Goal: Task Accomplishment & Management: Manage account settings

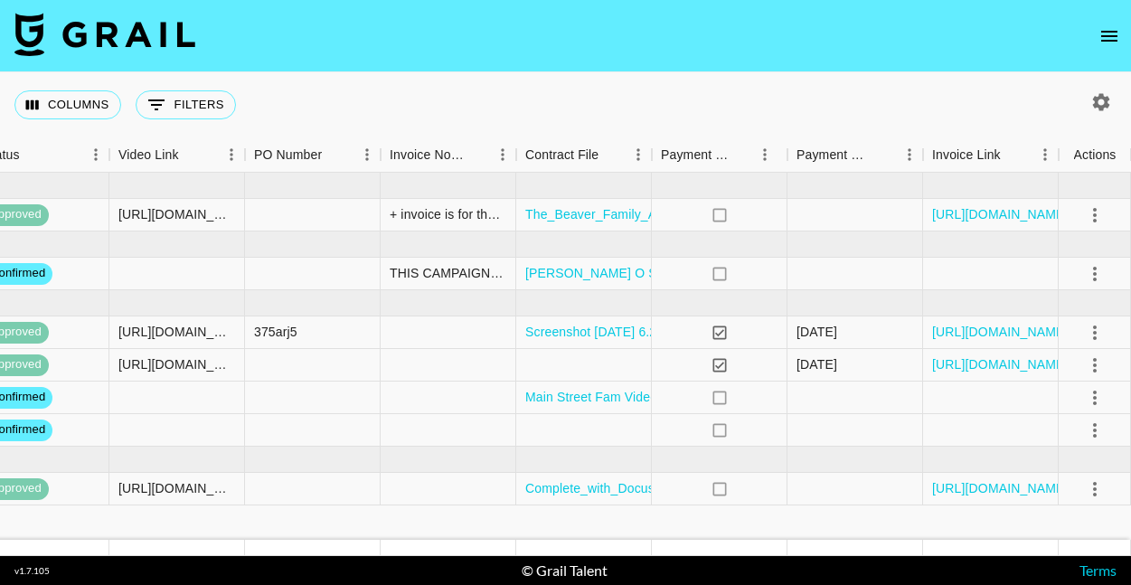
scroll to position [0, 1644]
click at [1102, 40] on icon "open drawer" at bounding box center [1109, 36] width 16 height 11
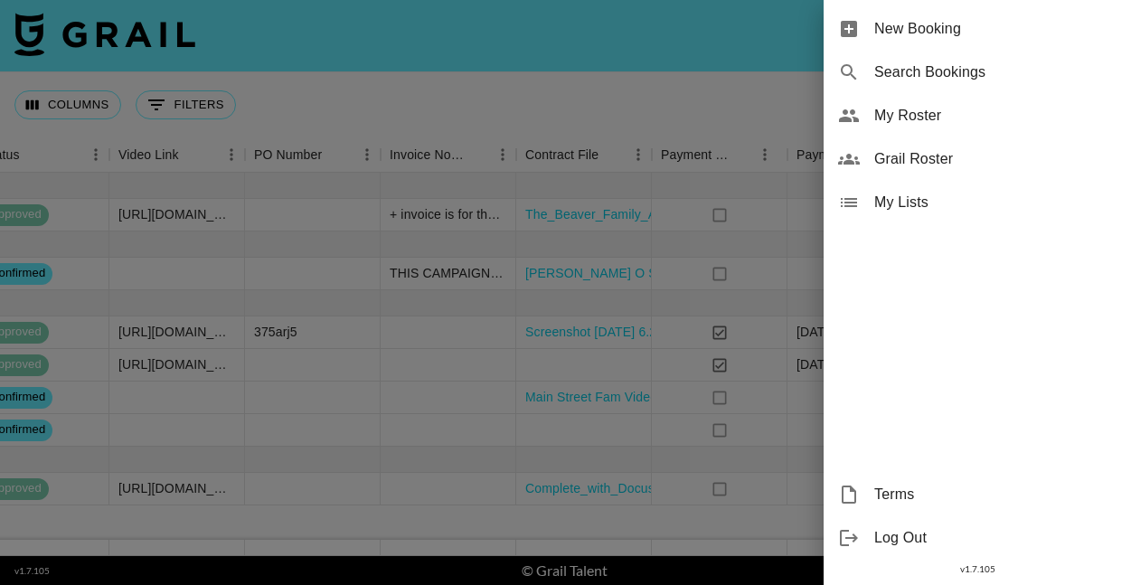
click at [922, 122] on span "My Roster" at bounding box center [995, 116] width 242 height 22
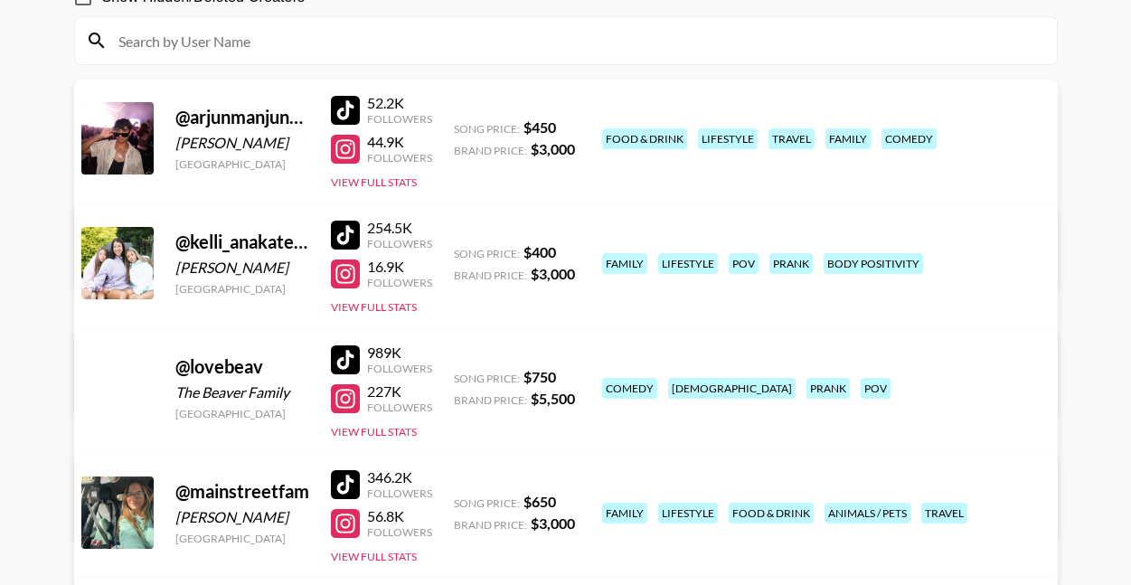
scroll to position [199, 0]
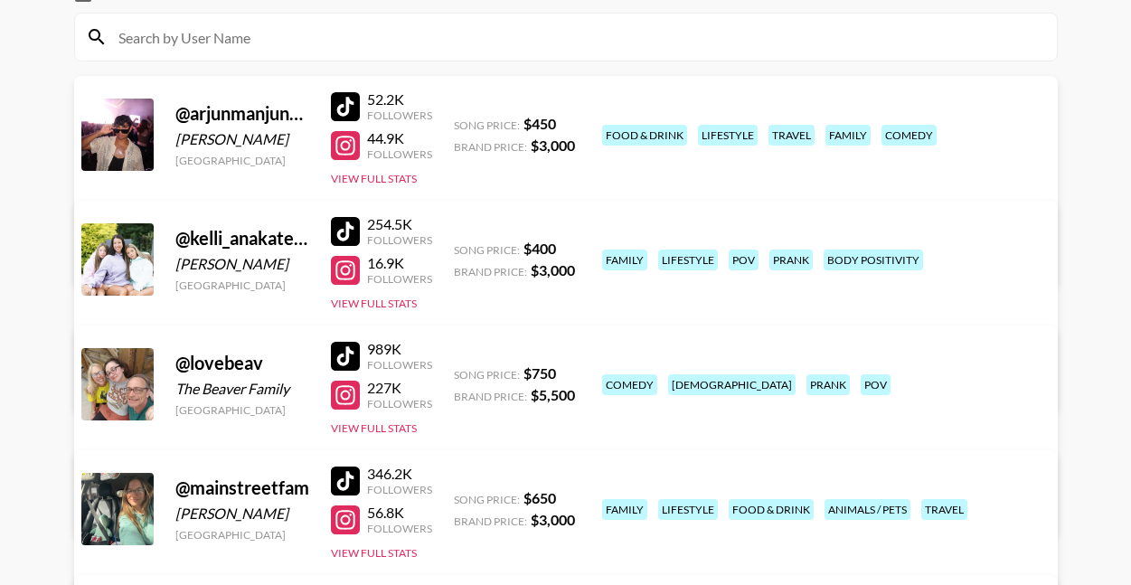
click at [459, 371] on link "View/Edit Details" at bounding box center [283, 380] width 352 height 18
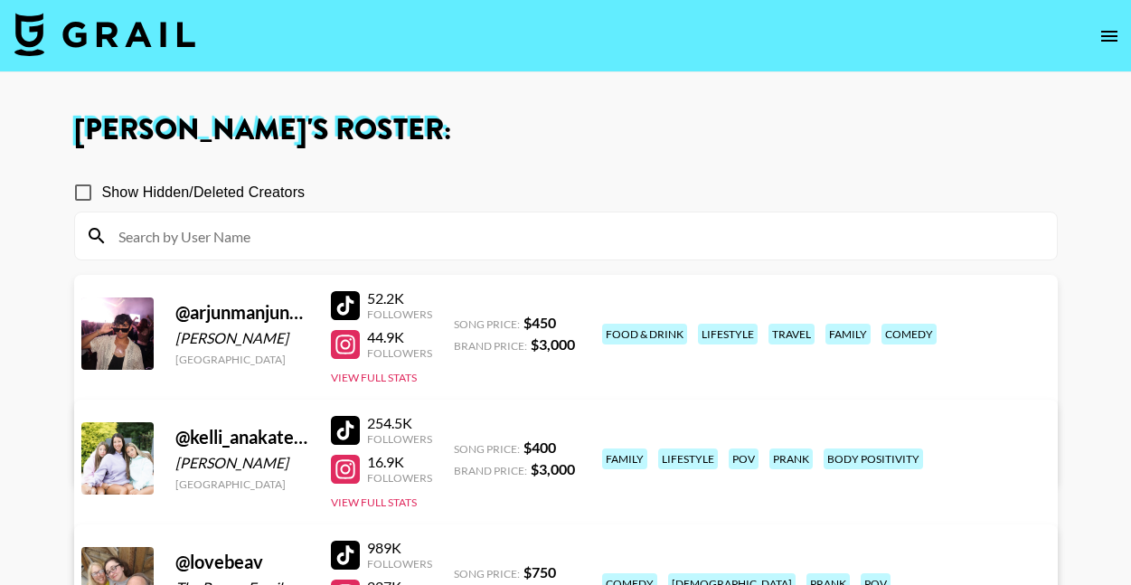
scroll to position [0, 0]
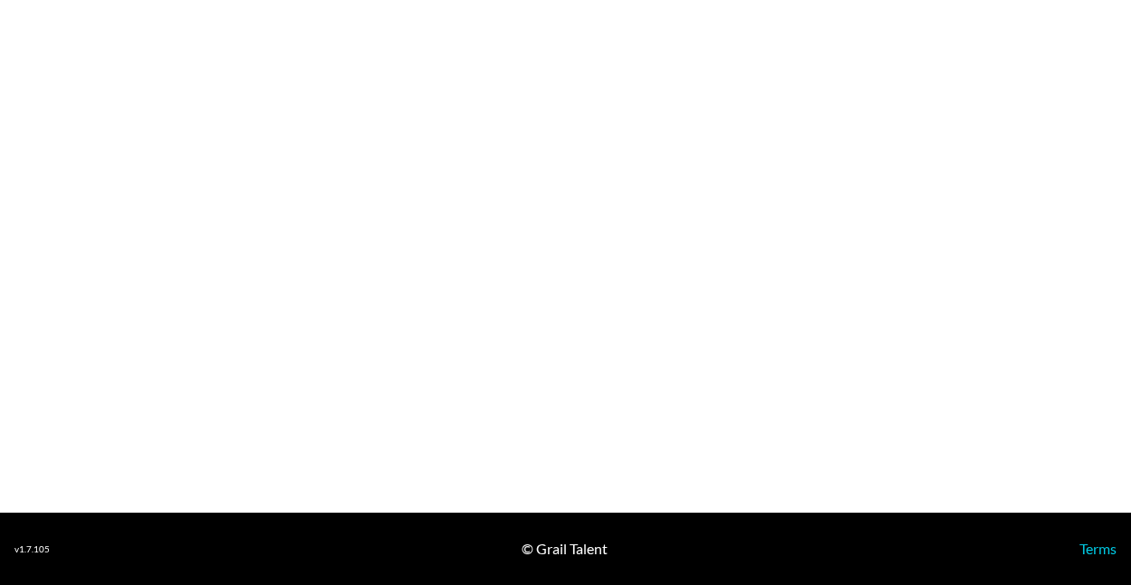
select select "USD"
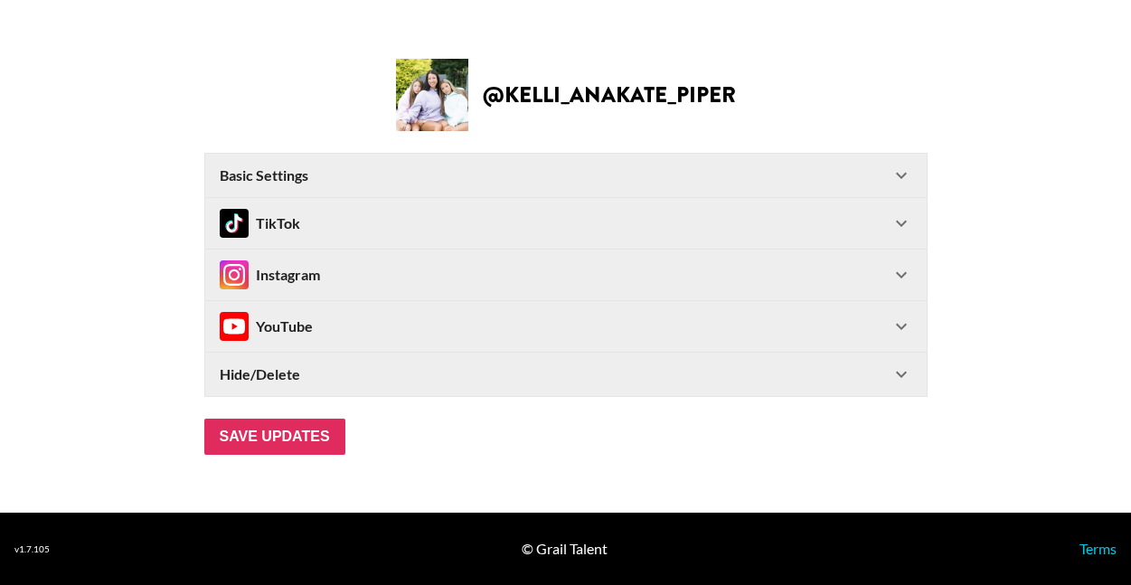
click at [868, 217] on div "TikTok" at bounding box center [555, 223] width 671 height 29
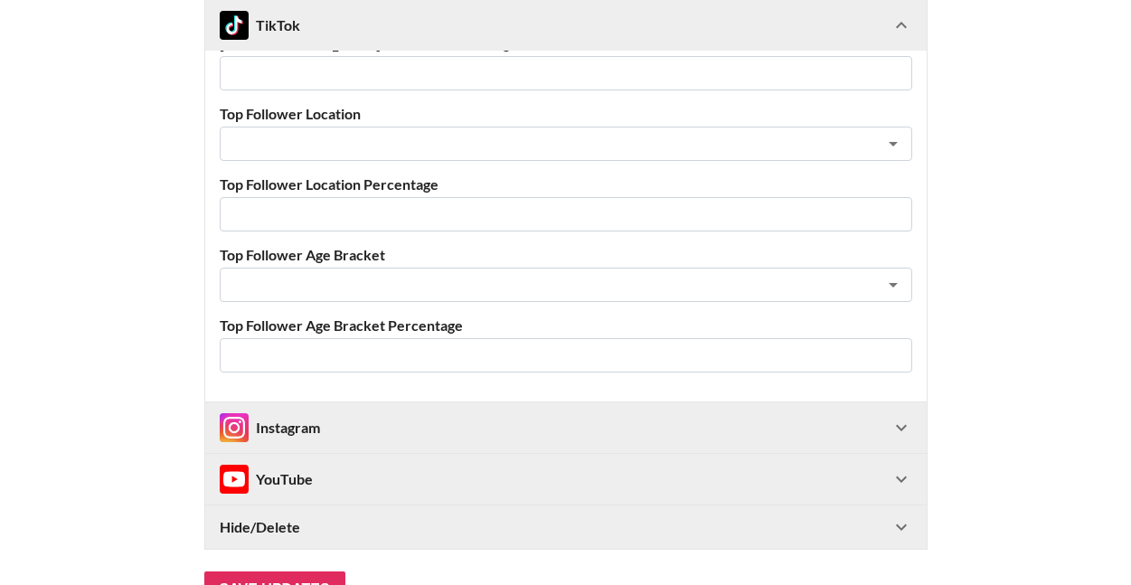
scroll to position [665, 0]
click at [457, 419] on div "Instagram" at bounding box center [555, 426] width 671 height 29
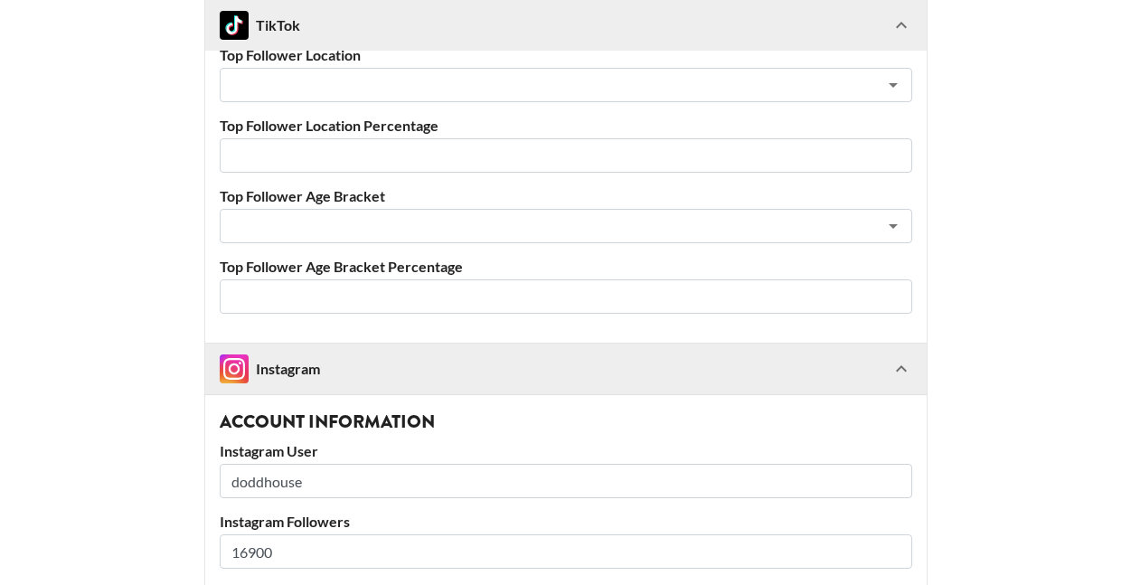
scroll to position [731, 0]
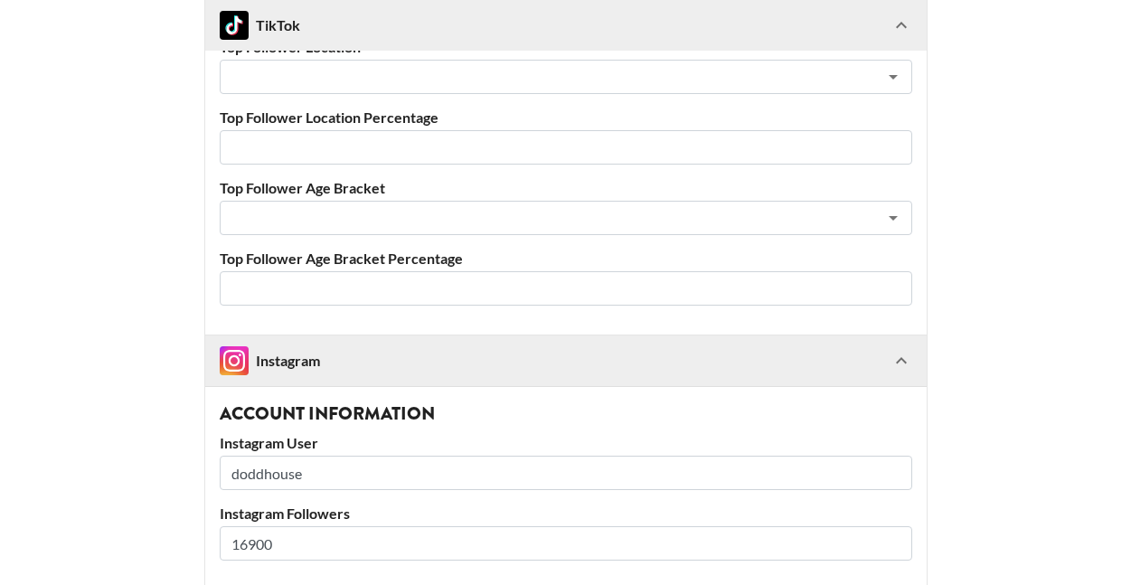
click at [259, 461] on input "doddhouse" at bounding box center [566, 472] width 692 height 34
click at [259, 462] on input "doddhouse" at bounding box center [566, 472] width 692 height 34
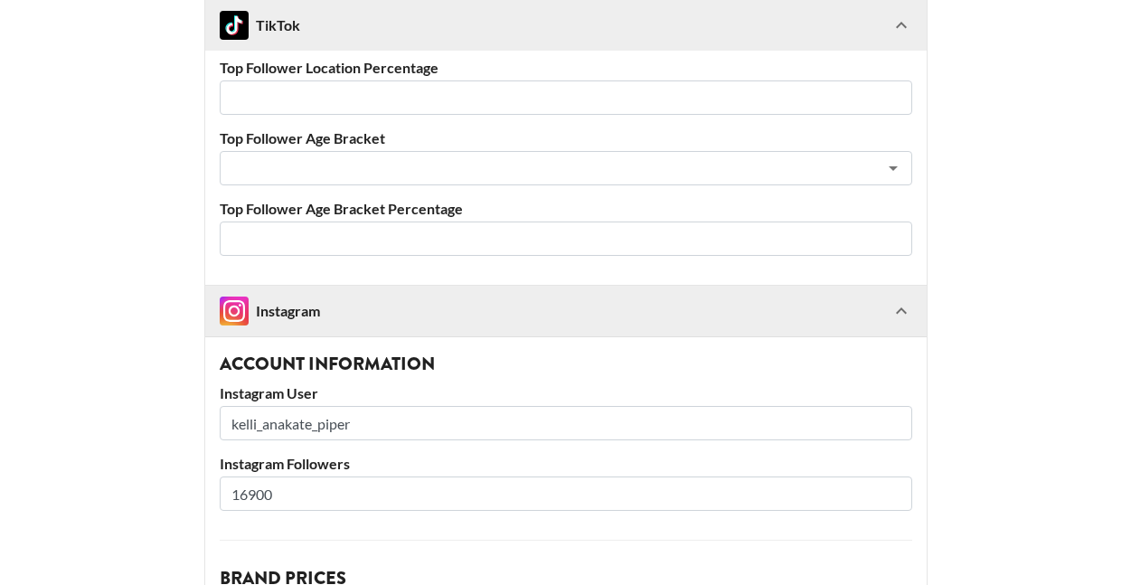
scroll to position [793, 0]
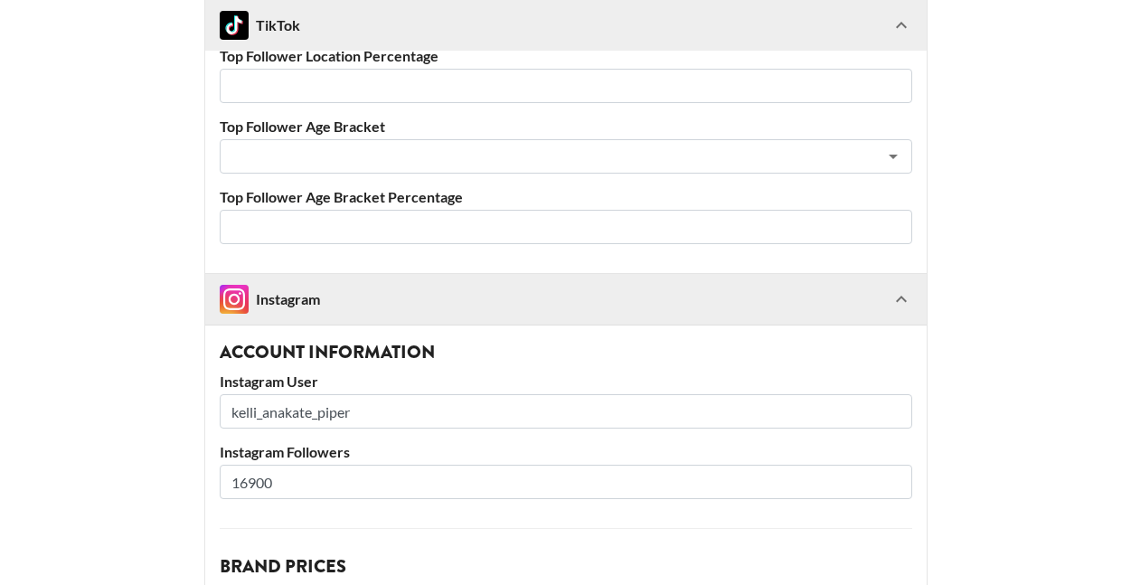
type input "kelli_anakate_piper"
click at [262, 480] on input "16900" at bounding box center [566, 482] width 692 height 34
click at [262, 479] on input "16900" at bounding box center [566, 482] width 692 height 34
type input "15500"
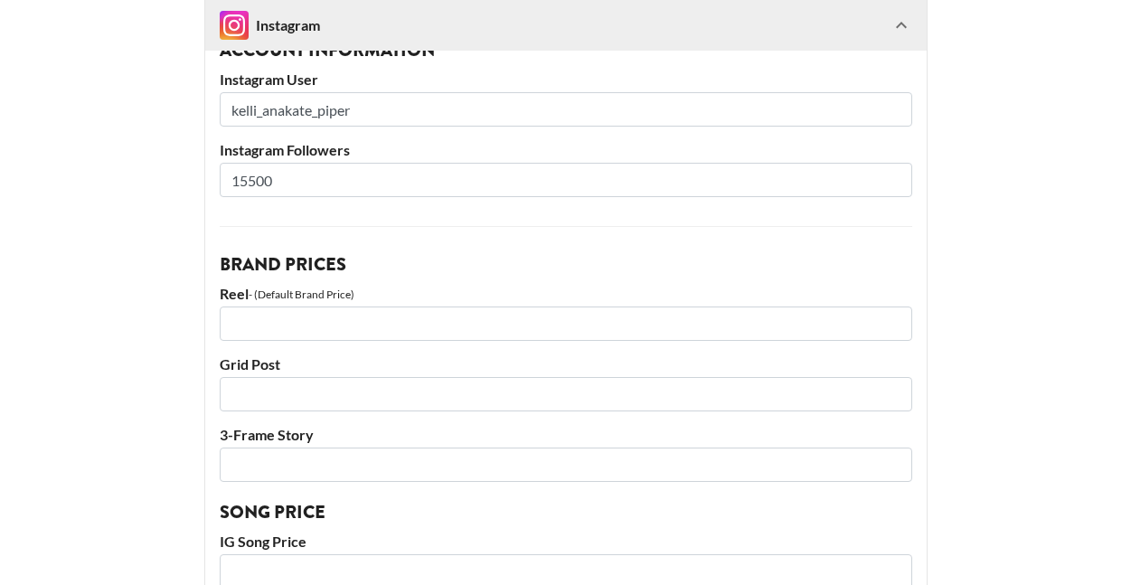
scroll to position [1094, 0]
click at [310, 334] on input "number" at bounding box center [566, 324] width 692 height 34
type input "1500"
click at [300, 408] on input "number" at bounding box center [566, 395] width 692 height 34
type input "1000"
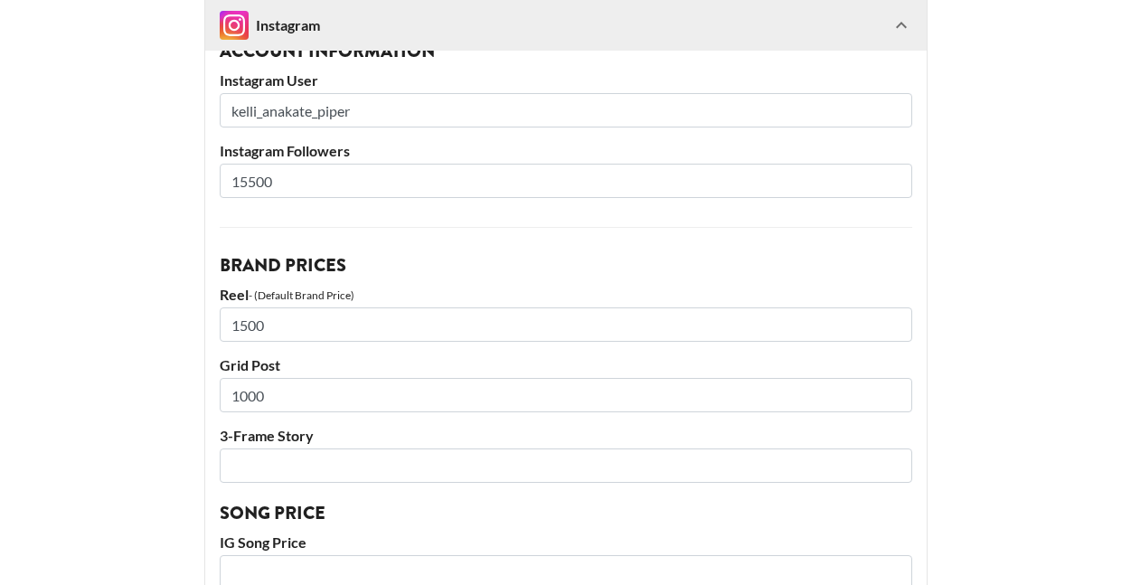
click at [296, 474] on input "number" at bounding box center [566, 465] width 692 height 34
type input "750"
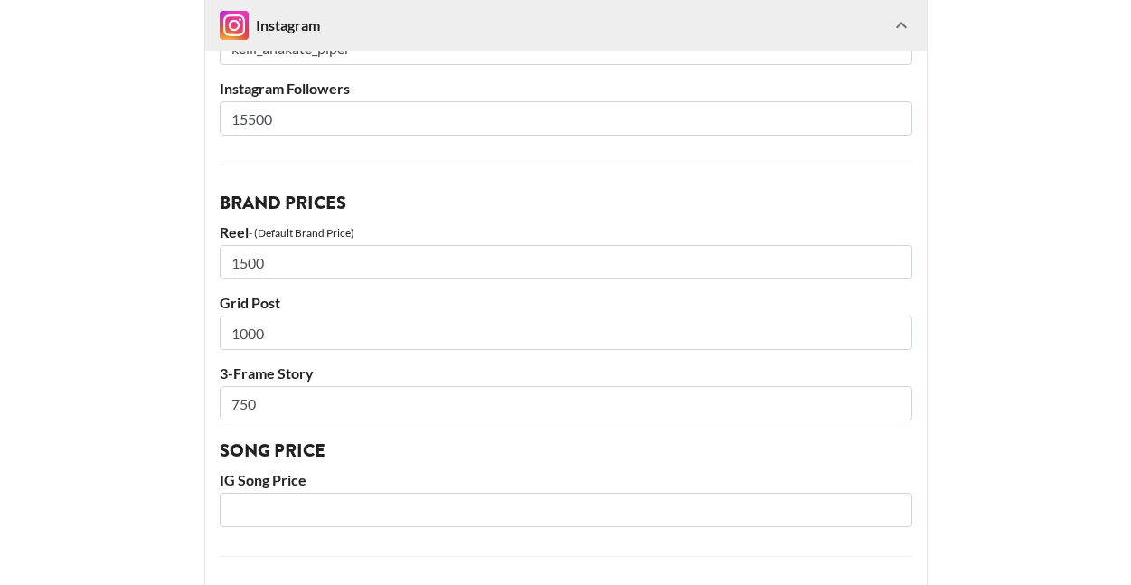
scroll to position [1160, 0]
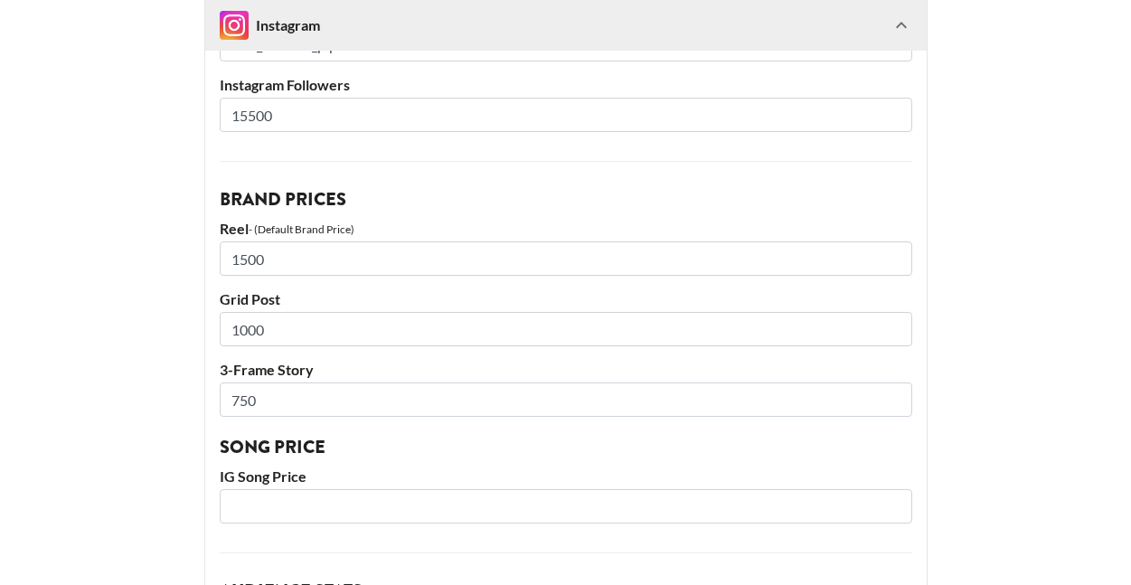
click at [297, 502] on input "number" at bounding box center [566, 506] width 692 height 34
type input "400"
click at [67, 461] on main "@ kelli_anakate_piper Basic Settings Airtable ID: recCaUyXmWuFQKCy1 Manager(s) …" at bounding box center [565, 36] width 1102 height 2334
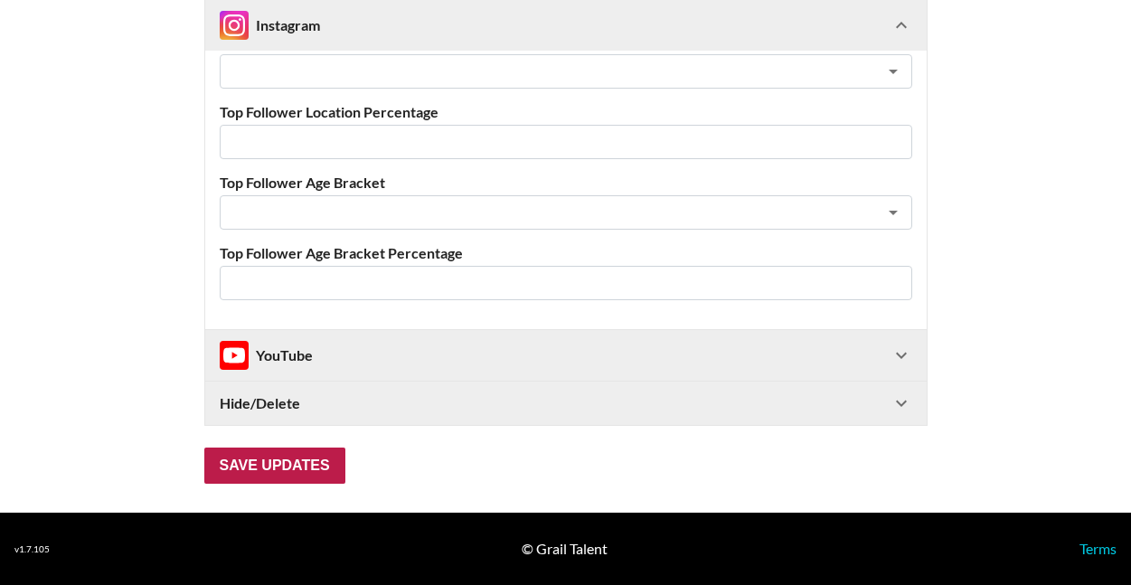
click at [274, 465] on input "Save Updates" at bounding box center [274, 465] width 141 height 36
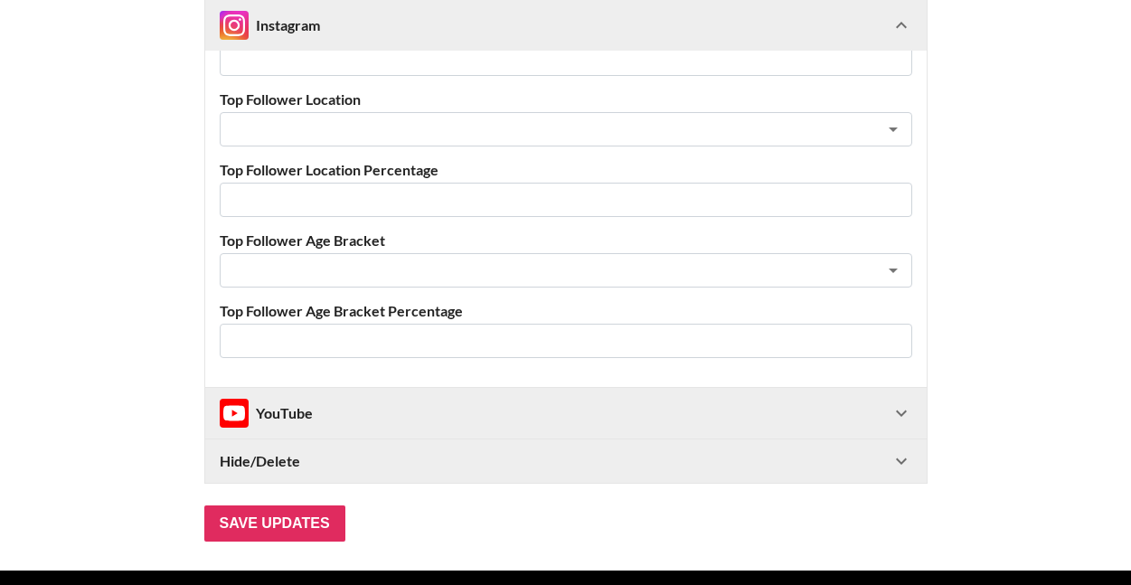
scroll to position [29, 0]
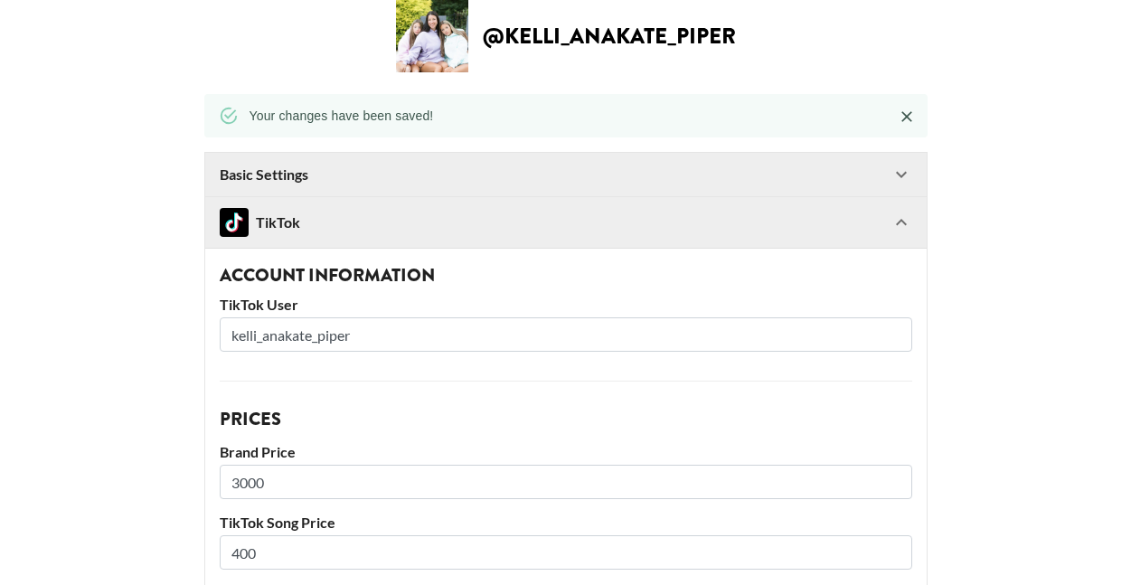
click at [855, 221] on div "TikTok" at bounding box center [555, 222] width 671 height 29
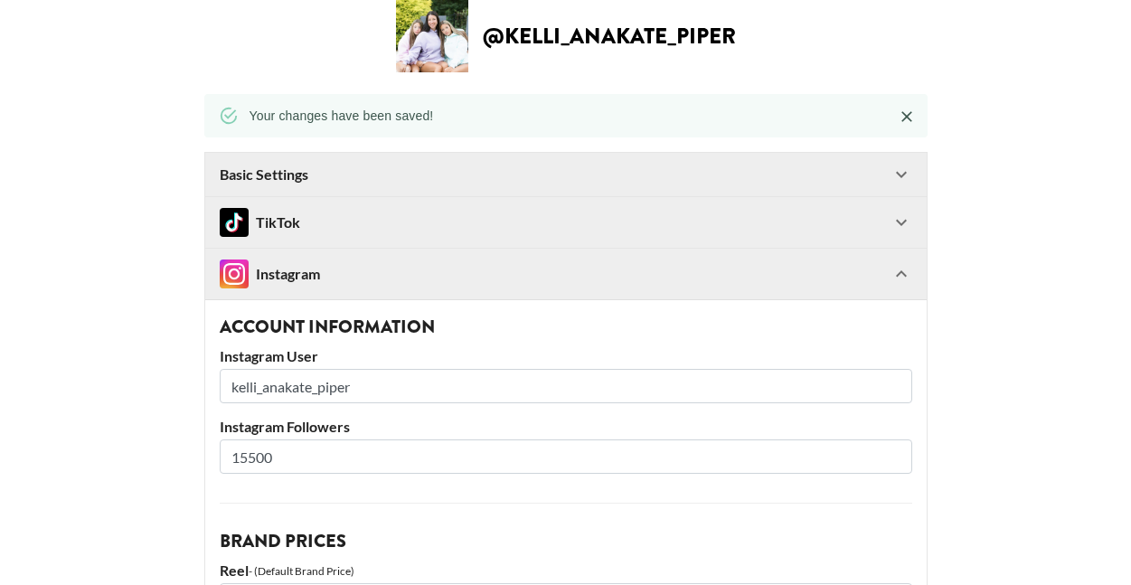
click at [643, 172] on div "Basic Settings" at bounding box center [555, 174] width 671 height 18
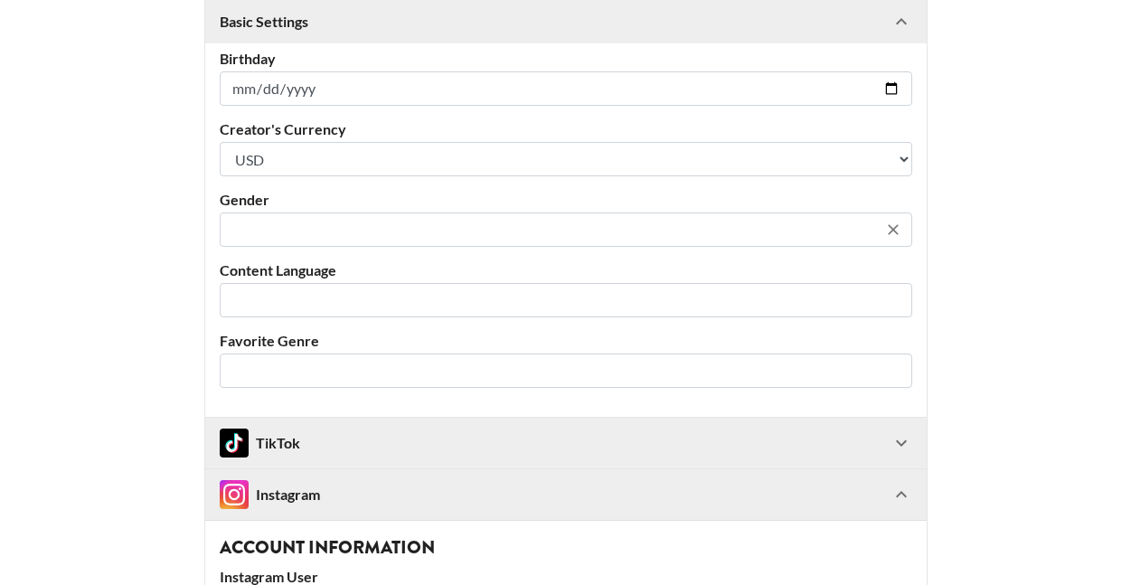
scroll to position [430, 0]
click at [447, 232] on input "text" at bounding box center [553, 229] width 646 height 21
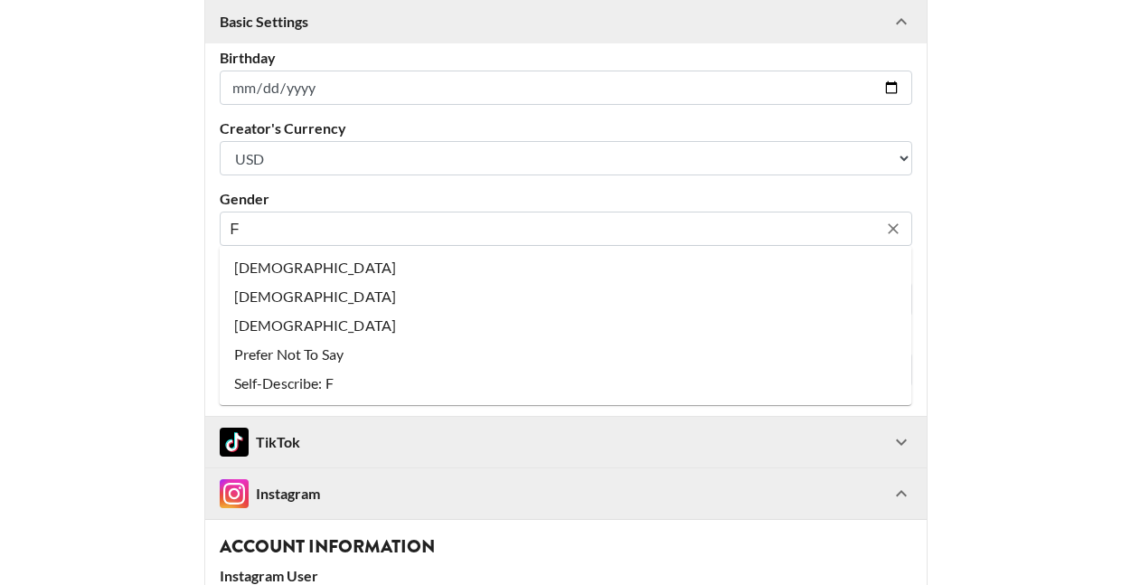
click at [397, 260] on li "[DEMOGRAPHIC_DATA]" at bounding box center [566, 267] width 692 height 29
type input "[DEMOGRAPHIC_DATA]"
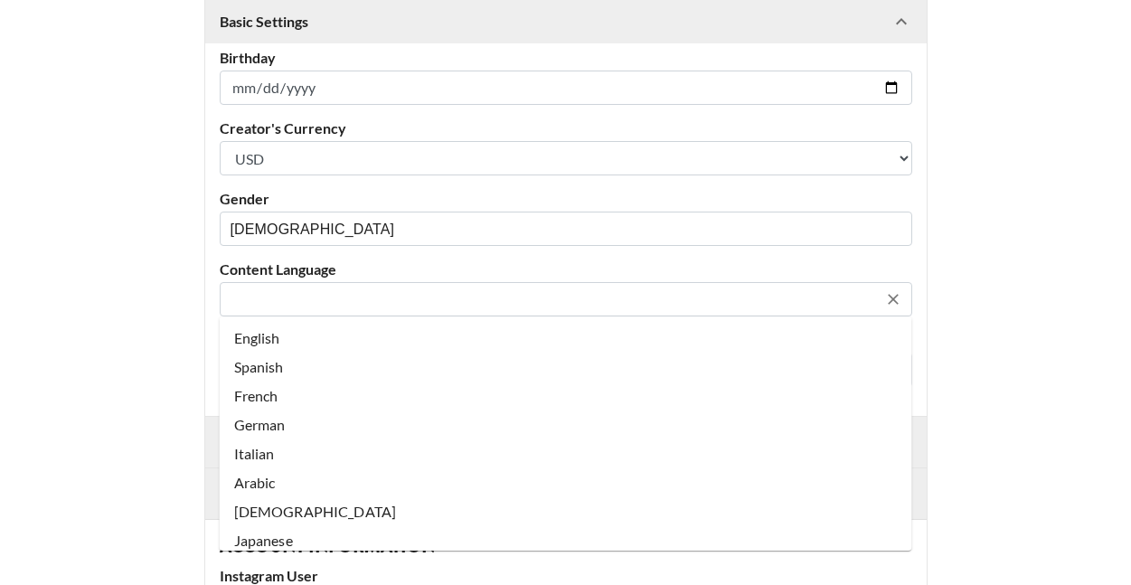
click at [288, 309] on input "text" at bounding box center [553, 299] width 646 height 21
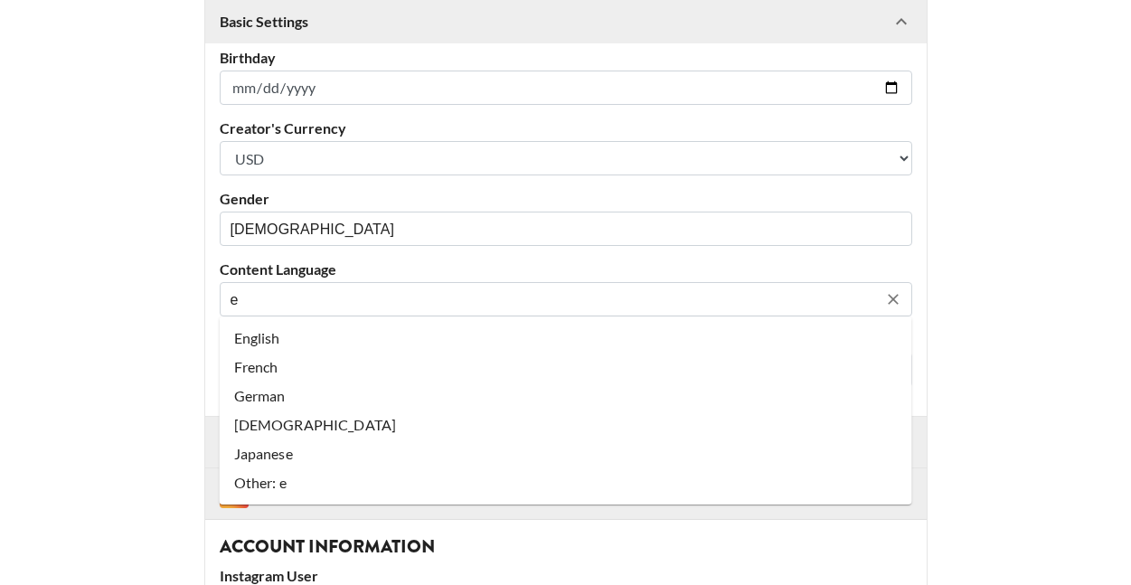
click at [283, 344] on li "English" at bounding box center [566, 338] width 692 height 29
type input "English"
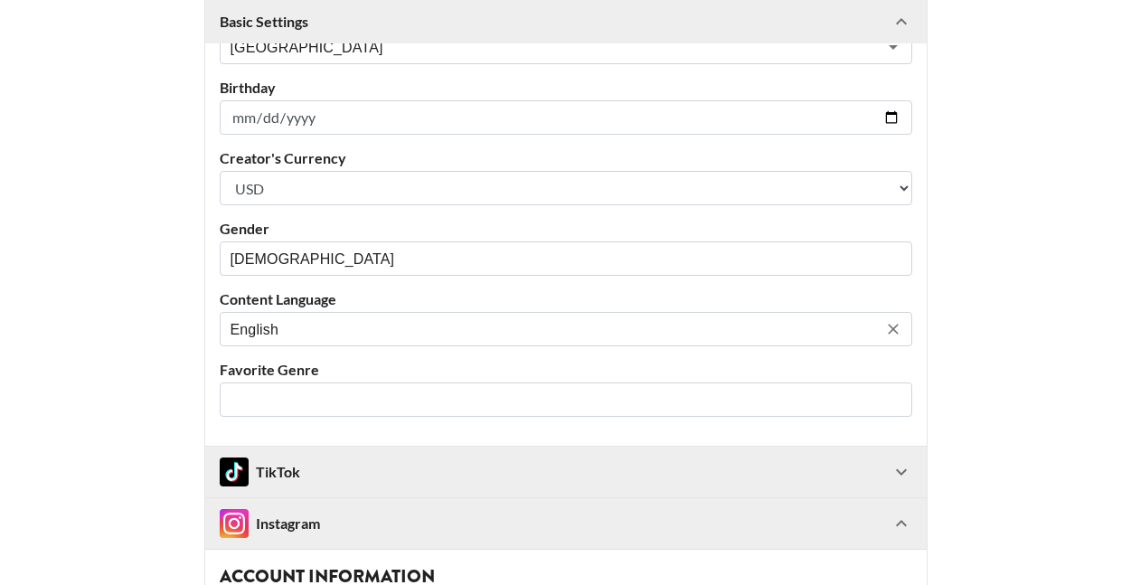
scroll to position [543, 0]
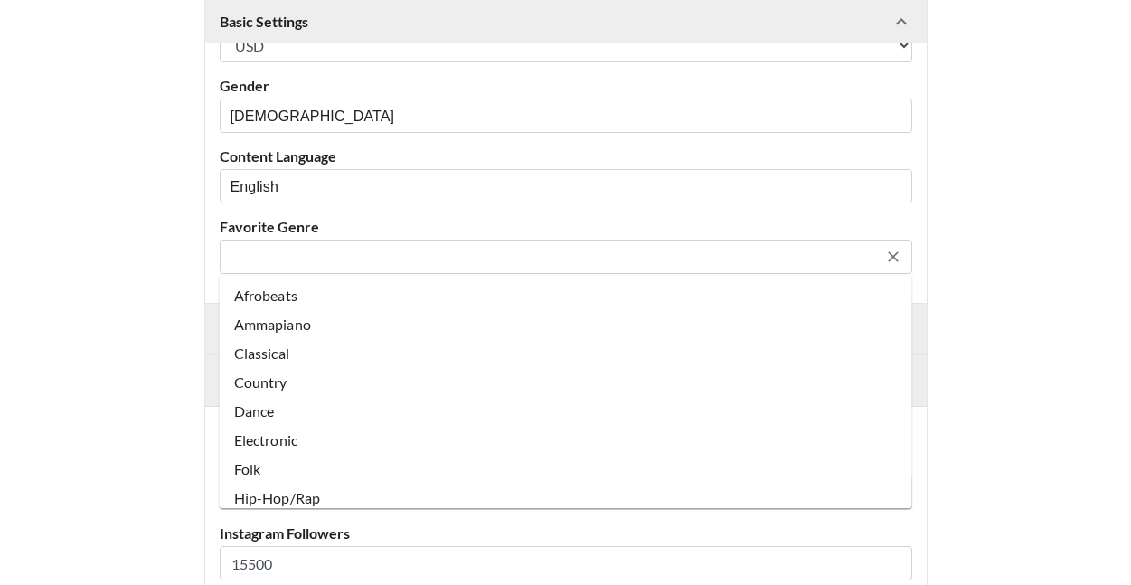
click at [302, 262] on input "text" at bounding box center [553, 257] width 646 height 21
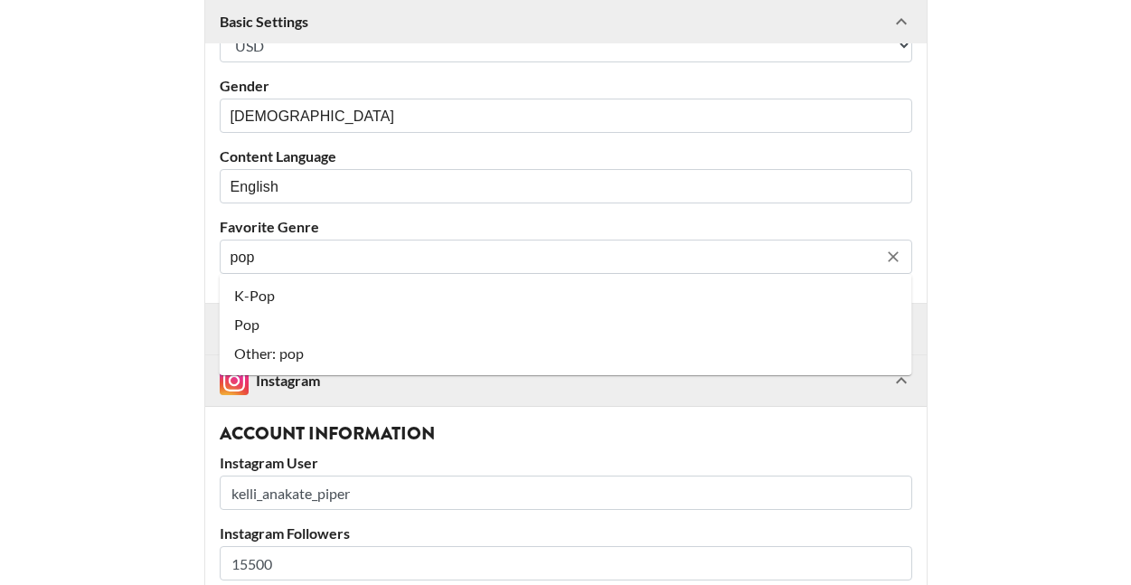
click at [274, 333] on li "Pop" at bounding box center [566, 324] width 692 height 29
type input "Pop"
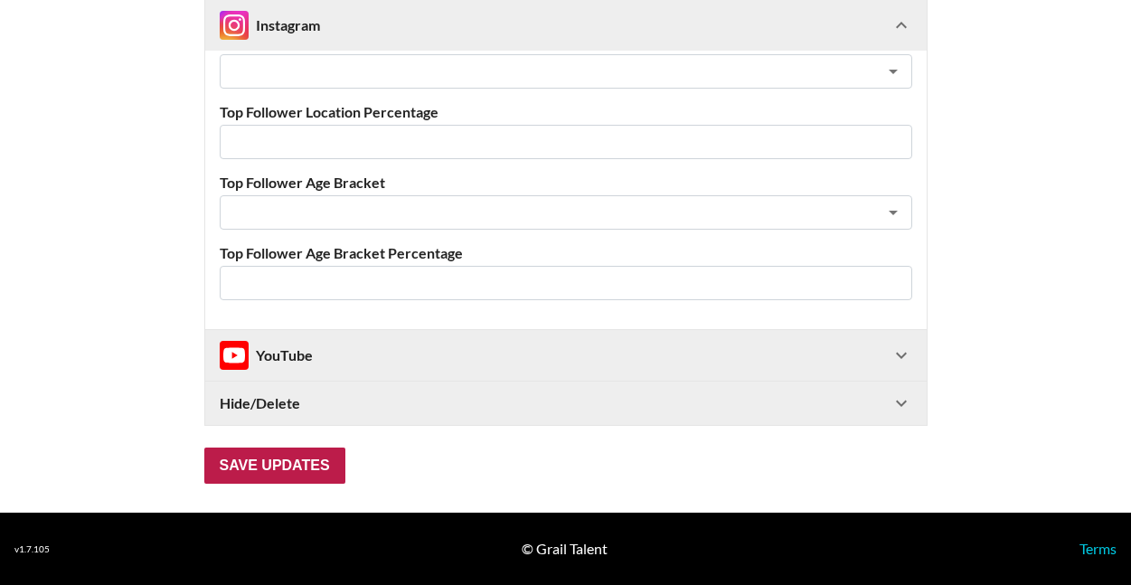
click at [252, 474] on input "Save Updates" at bounding box center [274, 465] width 141 height 36
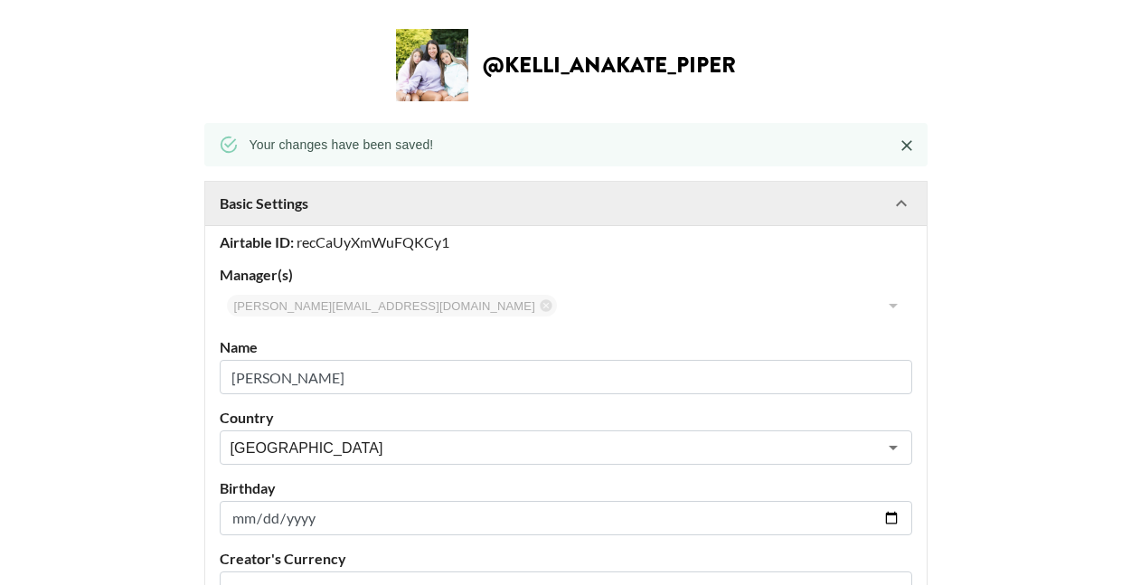
scroll to position [0, 0]
